Goal: Transaction & Acquisition: Book appointment/travel/reservation

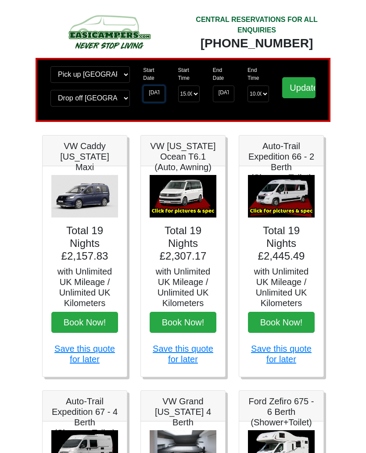
click at [152, 96] on input "[DATE]" at bounding box center [153, 93] width 21 height 17
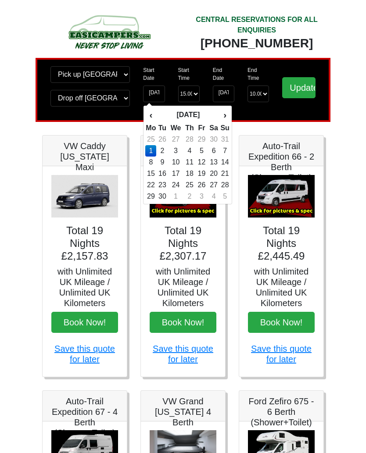
click at [217, 148] on td "6" at bounding box center [213, 150] width 13 height 11
type input "06-06-2026"
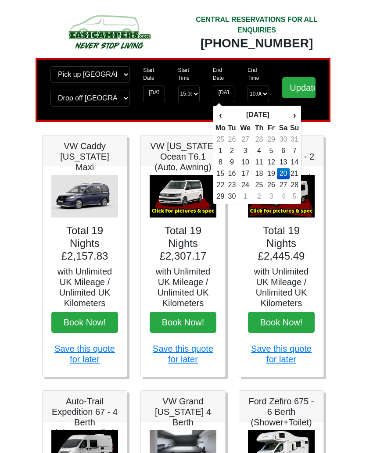
click at [282, 173] on td "20" at bounding box center [283, 173] width 13 height 11
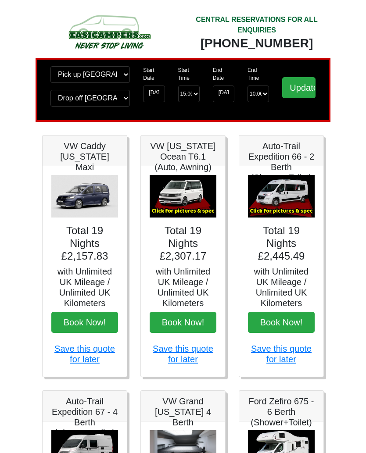
click at [298, 91] on input "Update" at bounding box center [298, 87] width 33 height 21
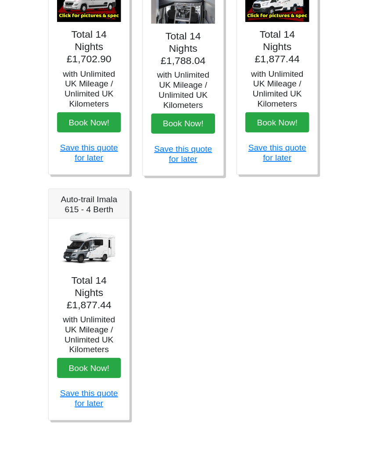
scroll to position [470, 0]
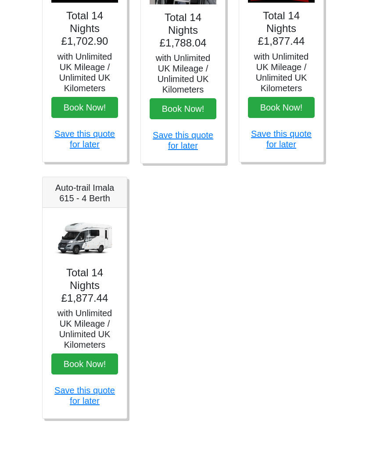
click at [88, 279] on h4 "Total 14 Nights £1,877.44" at bounding box center [84, 285] width 67 height 38
click at [83, 239] on img at bounding box center [84, 237] width 67 height 43
click at [83, 395] on link "Save this quote for later" at bounding box center [84, 395] width 60 height 20
click at [90, 359] on button "Book Now!" at bounding box center [84, 363] width 67 height 21
